Goal: Obtain resource: Download file/media

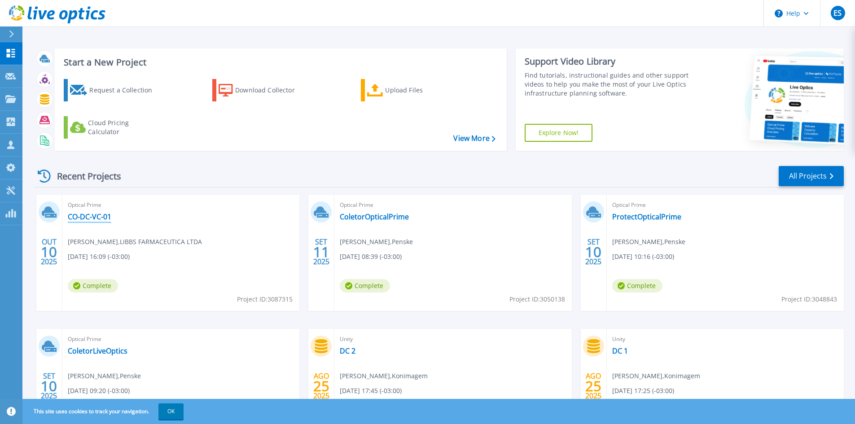
click at [82, 218] on link "CO-DC-VC-01" at bounding box center [90, 216] width 44 height 9
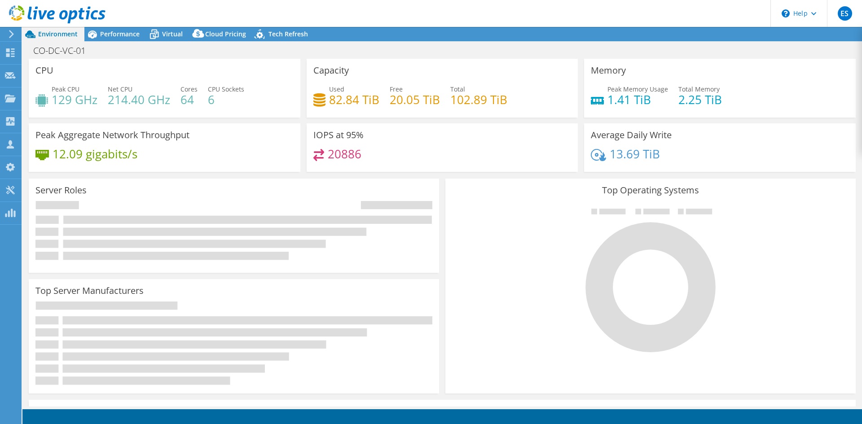
select select "USD"
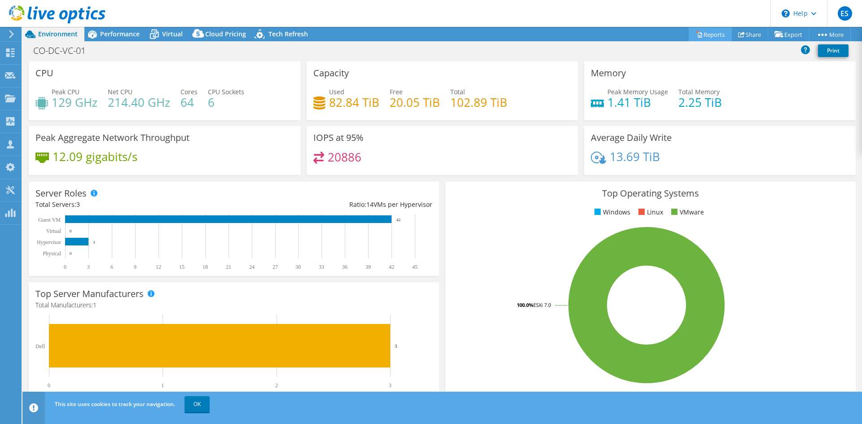
click at [714, 32] on link "Reports" at bounding box center [709, 34] width 43 height 14
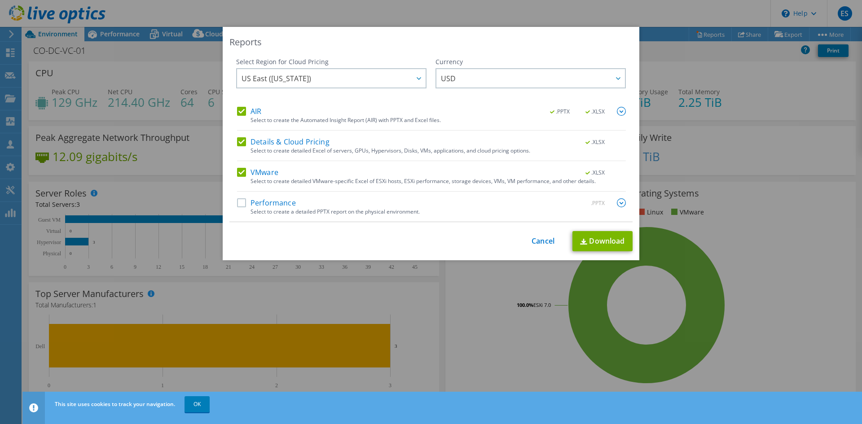
click at [239, 139] on label "Details & Cloud Pricing" at bounding box center [283, 141] width 92 height 9
click at [0, 0] on input "Details & Cloud Pricing" at bounding box center [0, 0] width 0 height 0
click at [238, 114] on label "AIR" at bounding box center [249, 111] width 24 height 9
click at [0, 0] on input "AIR" at bounding box center [0, 0] width 0 height 0
click at [595, 241] on link "Download" at bounding box center [602, 241] width 60 height 20
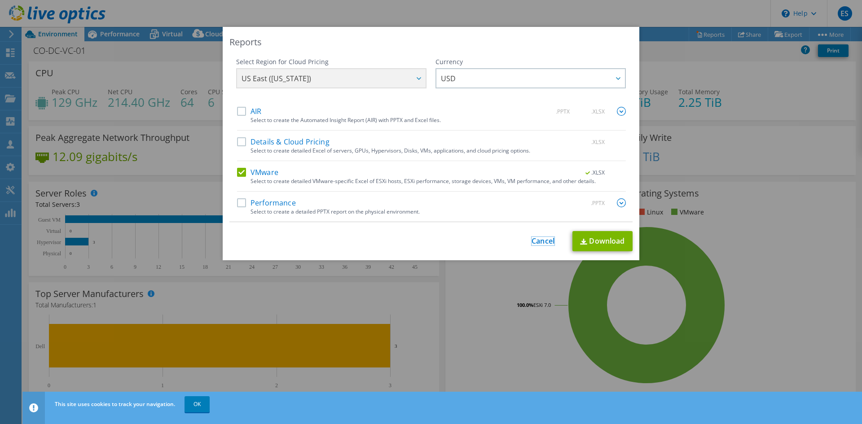
drag, startPoint x: 541, startPoint y: 236, endPoint x: 599, endPoint y: 263, distance: 64.0
click at [541, 237] on link "Cancel" at bounding box center [542, 241] width 23 height 9
